Goal: Information Seeking & Learning: Learn about a topic

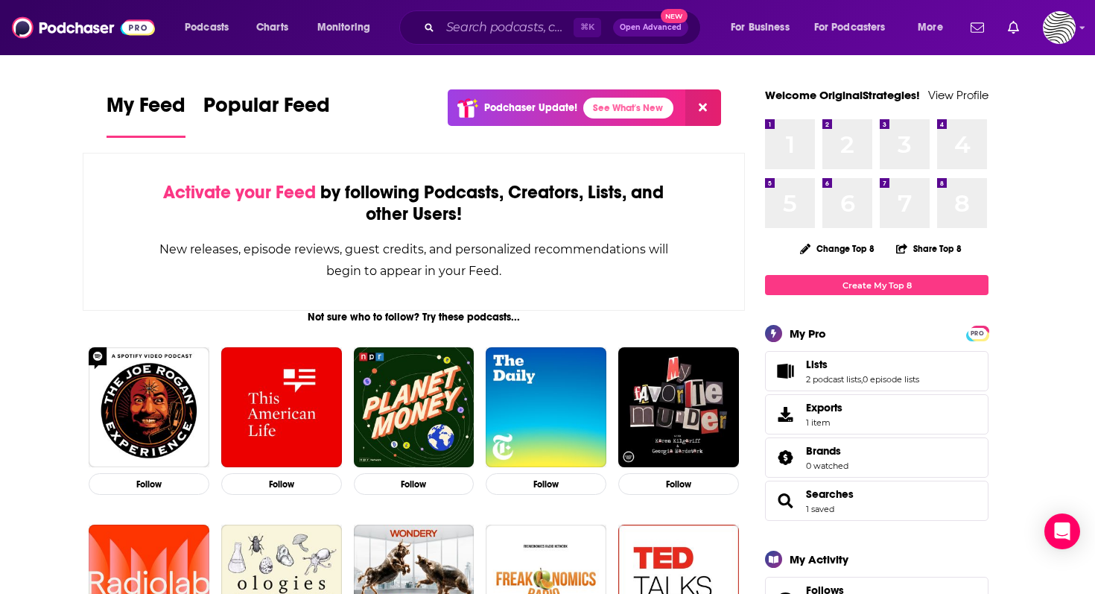
click at [457, 13] on div "⌘ K Open Advanced New" at bounding box center [550, 27] width 302 height 34
click at [462, 38] on input "Search podcasts, credits, & more..." at bounding box center [506, 28] width 133 height 24
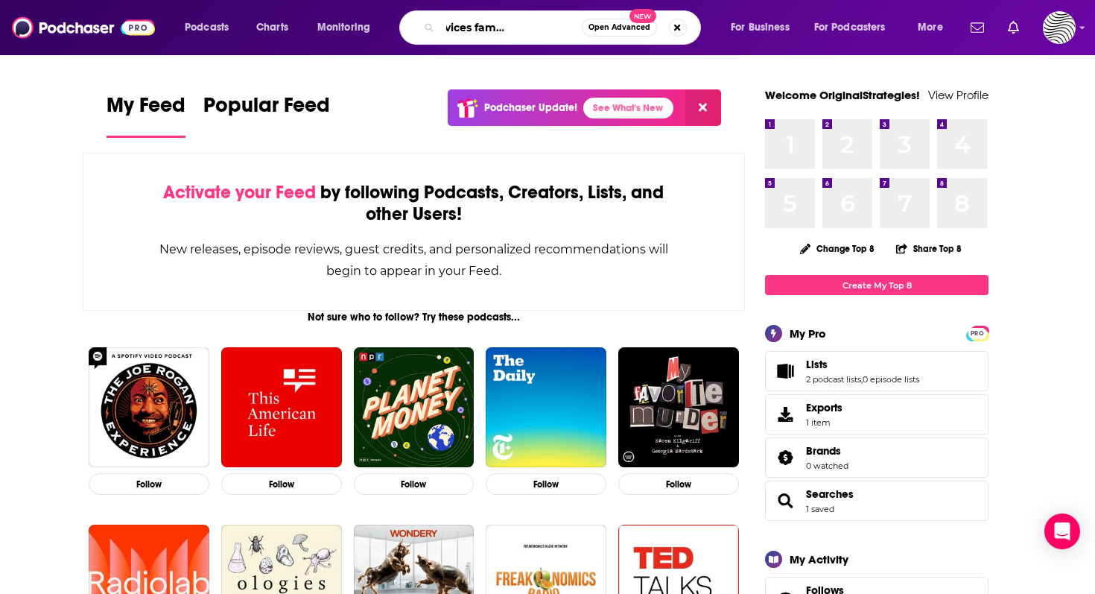
scroll to position [0, 71]
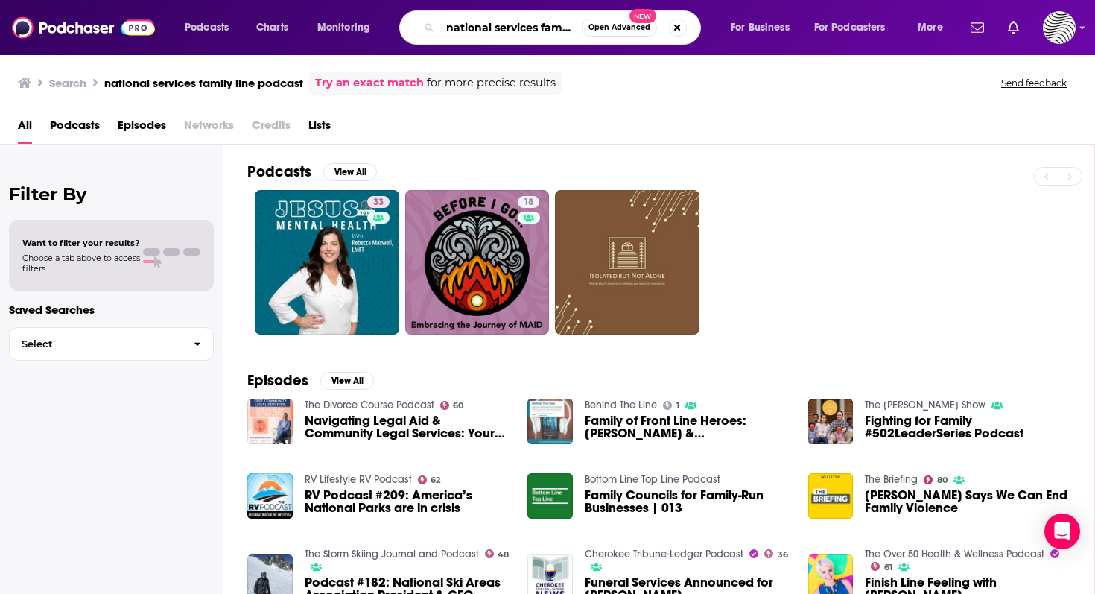
click at [528, 32] on input "national services family line podcast" at bounding box center [511, 28] width 142 height 24
click at [574, 33] on input "national services family line podcast" at bounding box center [511, 28] width 142 height 24
drag, startPoint x: 542, startPoint y: 24, endPoint x: 697, endPoint y: 25, distance: 155.0
click at [697, 25] on div "national services family line podcast Open Advanced New" at bounding box center [550, 27] width 302 height 34
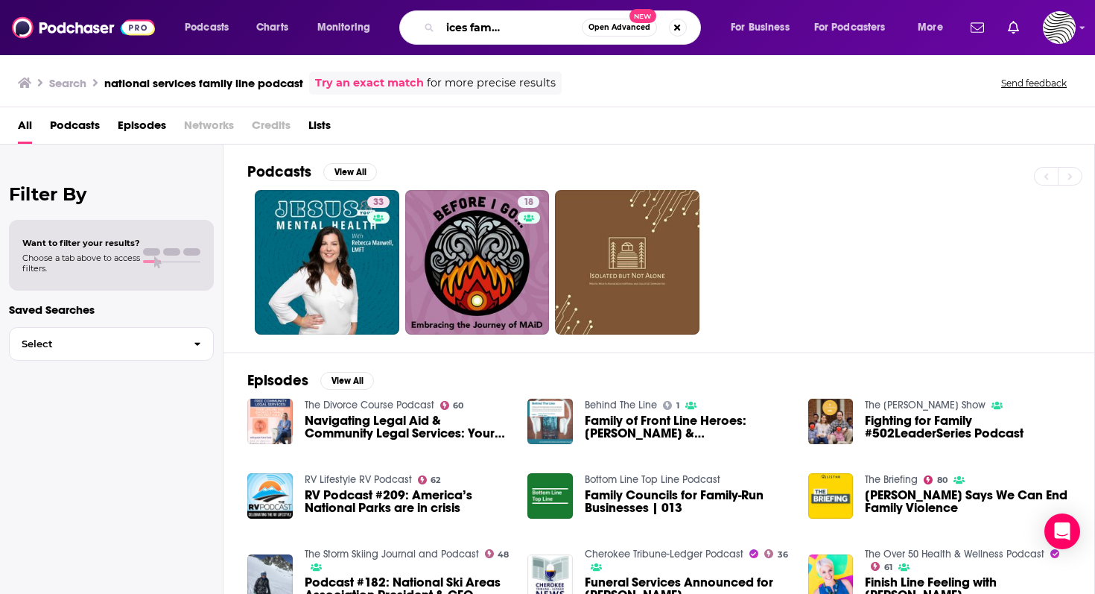
click at [575, 22] on input "national services family line podcast" at bounding box center [511, 28] width 142 height 24
type input "national services family line"
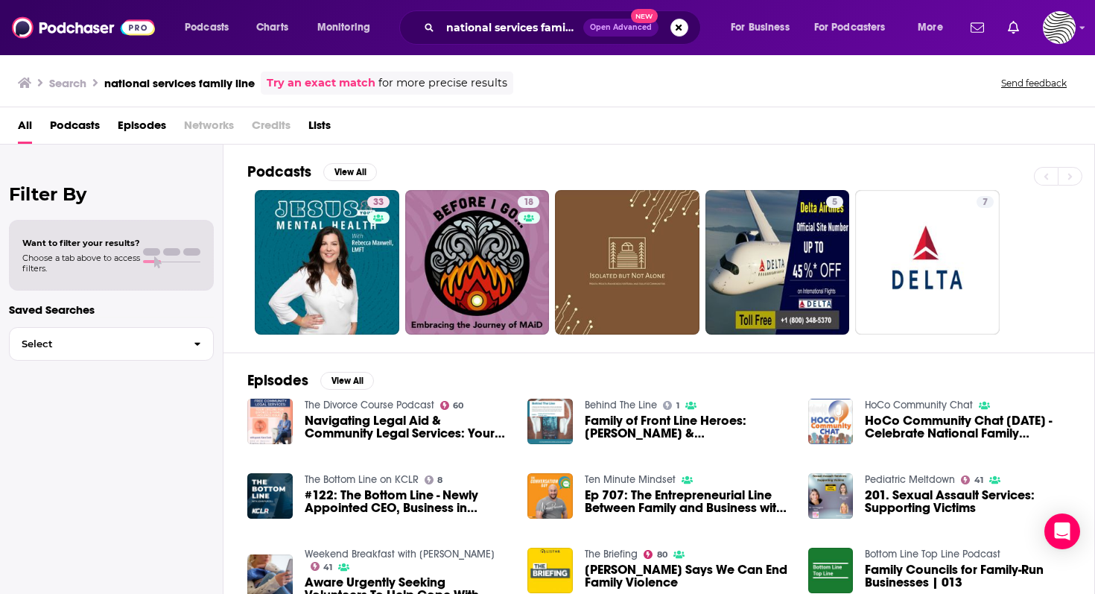
click at [348, 83] on link "Try an exact match" at bounding box center [321, 83] width 109 height 17
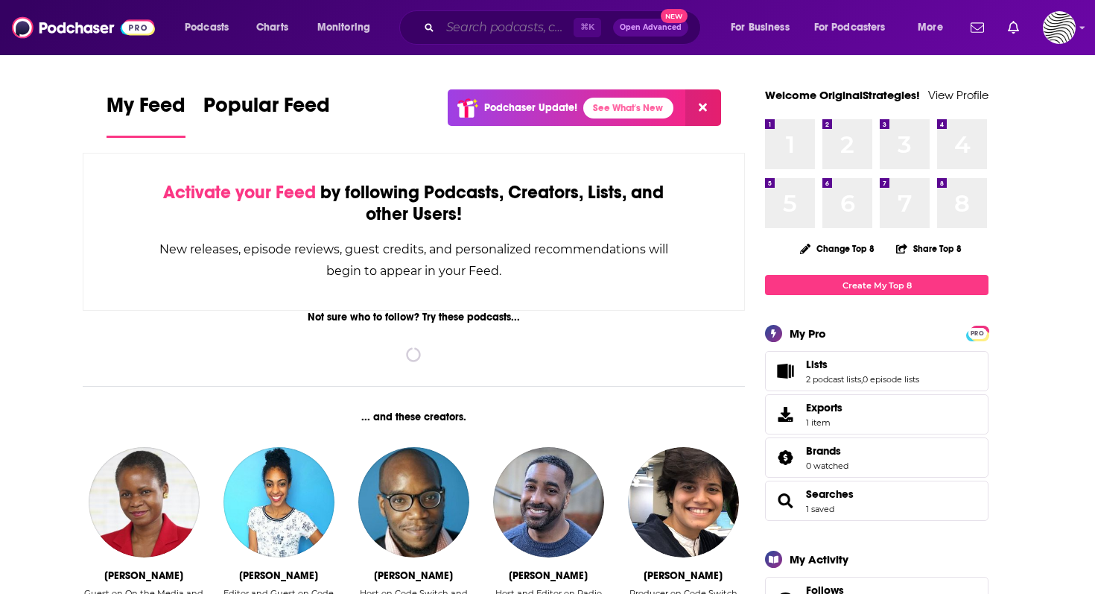
click at [513, 36] on input "Search podcasts, credits, & more..." at bounding box center [506, 28] width 133 height 24
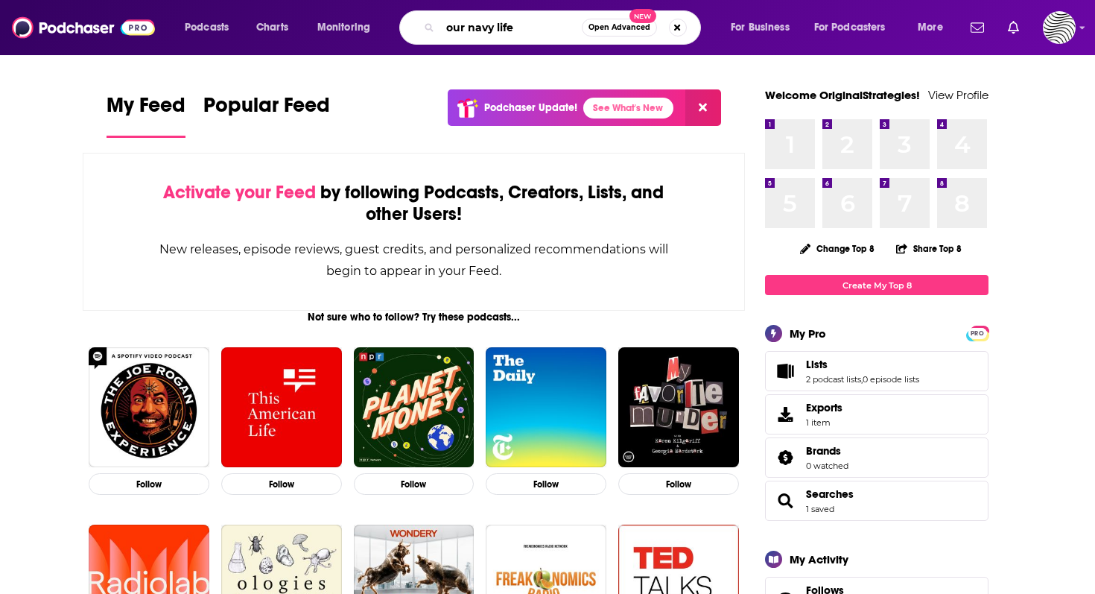
type input "our navy life"
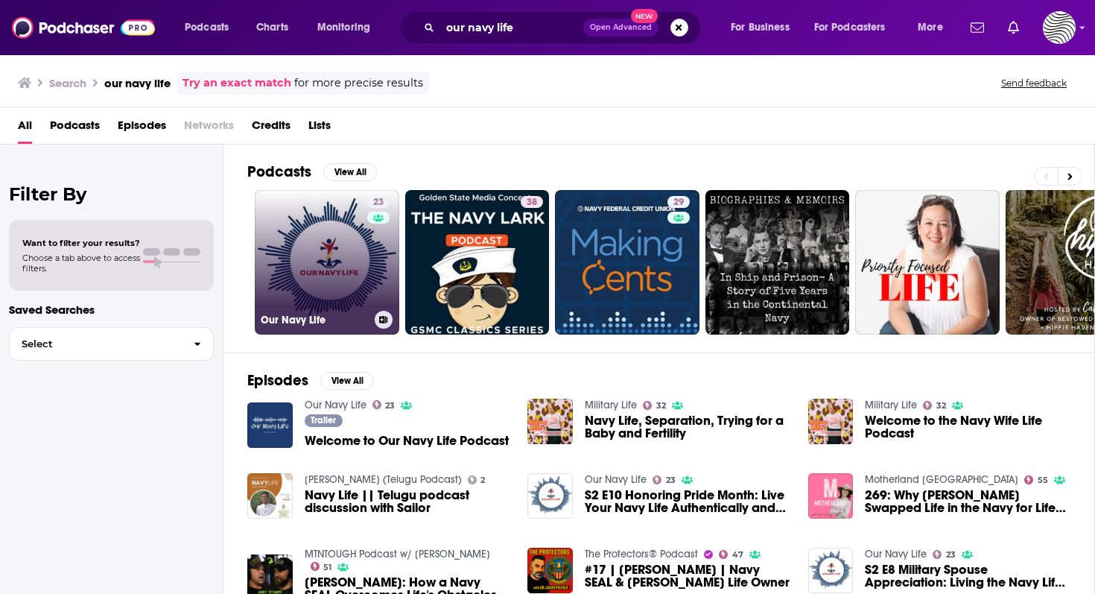
click at [373, 278] on div "23" at bounding box center [380, 253] width 26 height 115
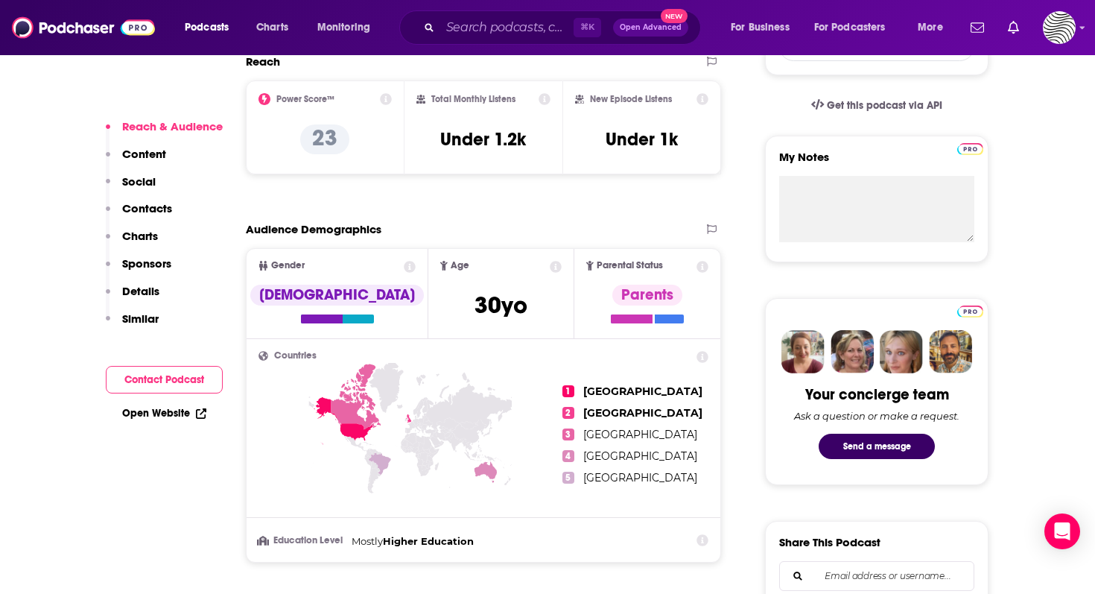
scroll to position [413, 0]
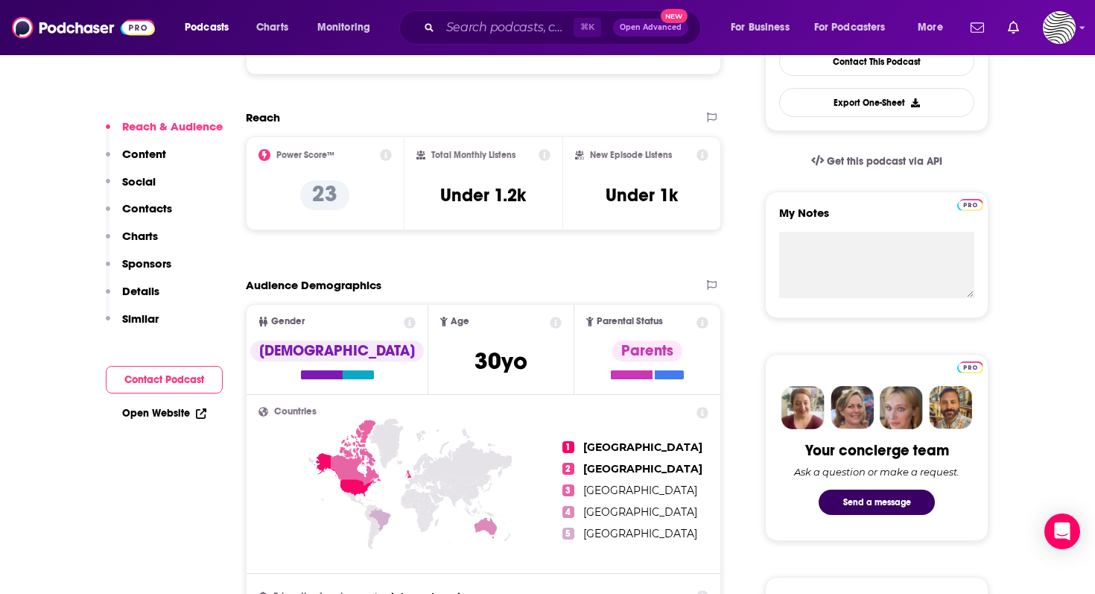
click at [166, 153] on div "Reach & Audience Content Social Contacts Charts Sponsors Details Similar" at bounding box center [164, 228] width 117 height 219
click at [154, 153] on p "Content" at bounding box center [144, 154] width 44 height 14
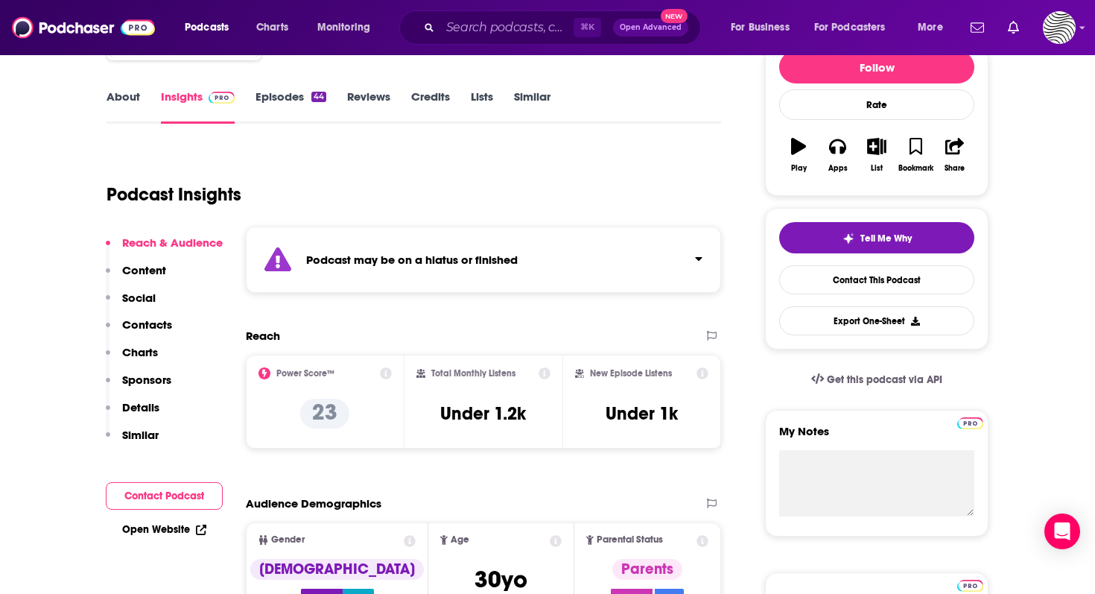
scroll to position [603, 0]
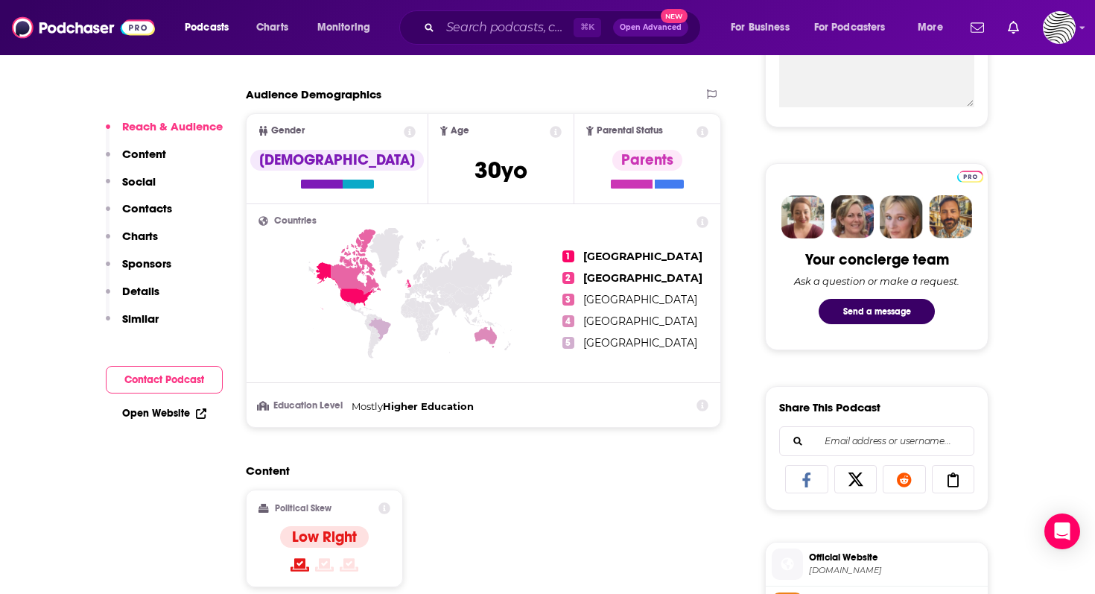
click at [148, 410] on link "Open Website" at bounding box center [164, 413] width 84 height 13
